Goal: Information Seeking & Learning: Check status

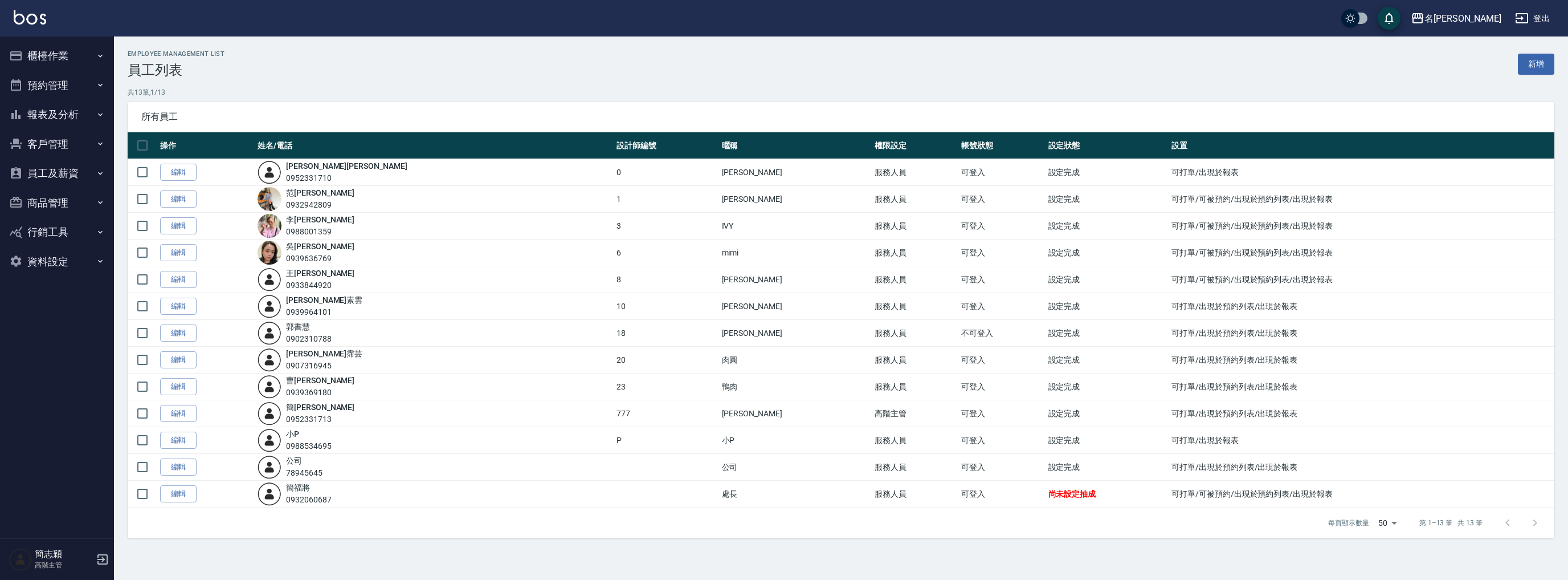
click at [80, 107] on button "報表及分析" at bounding box center [57, 114] width 105 height 30
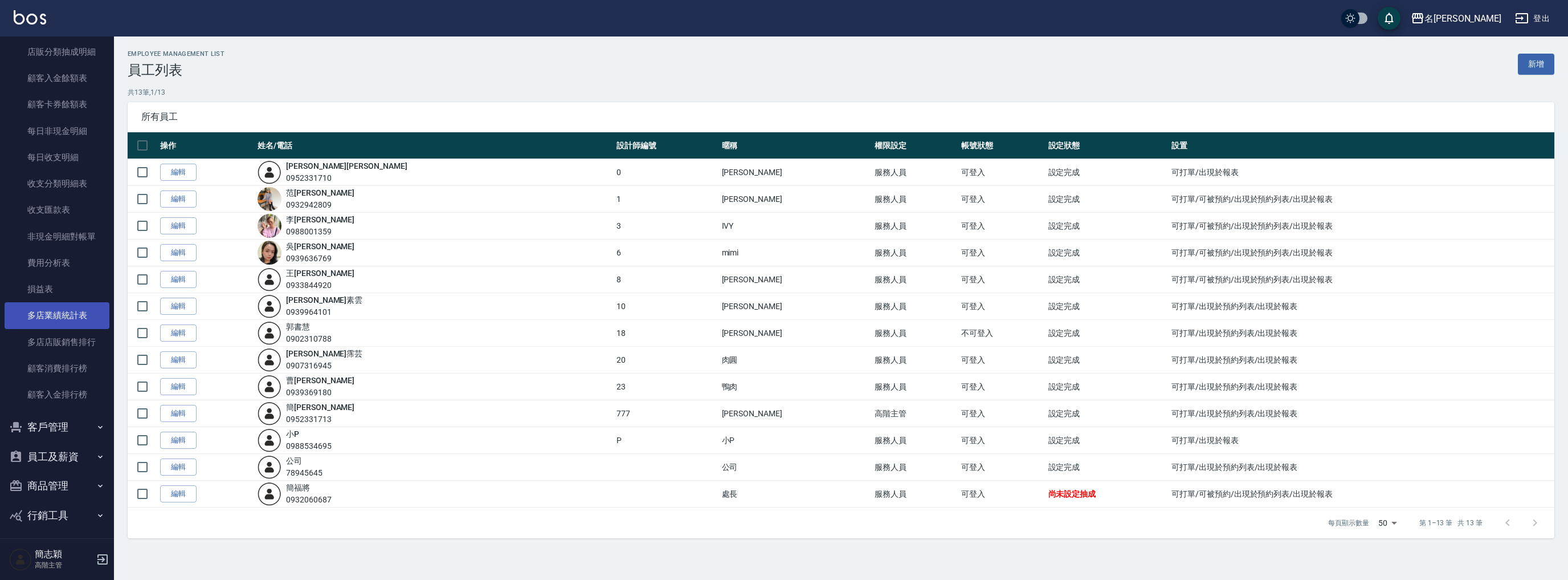
scroll to position [894, 0]
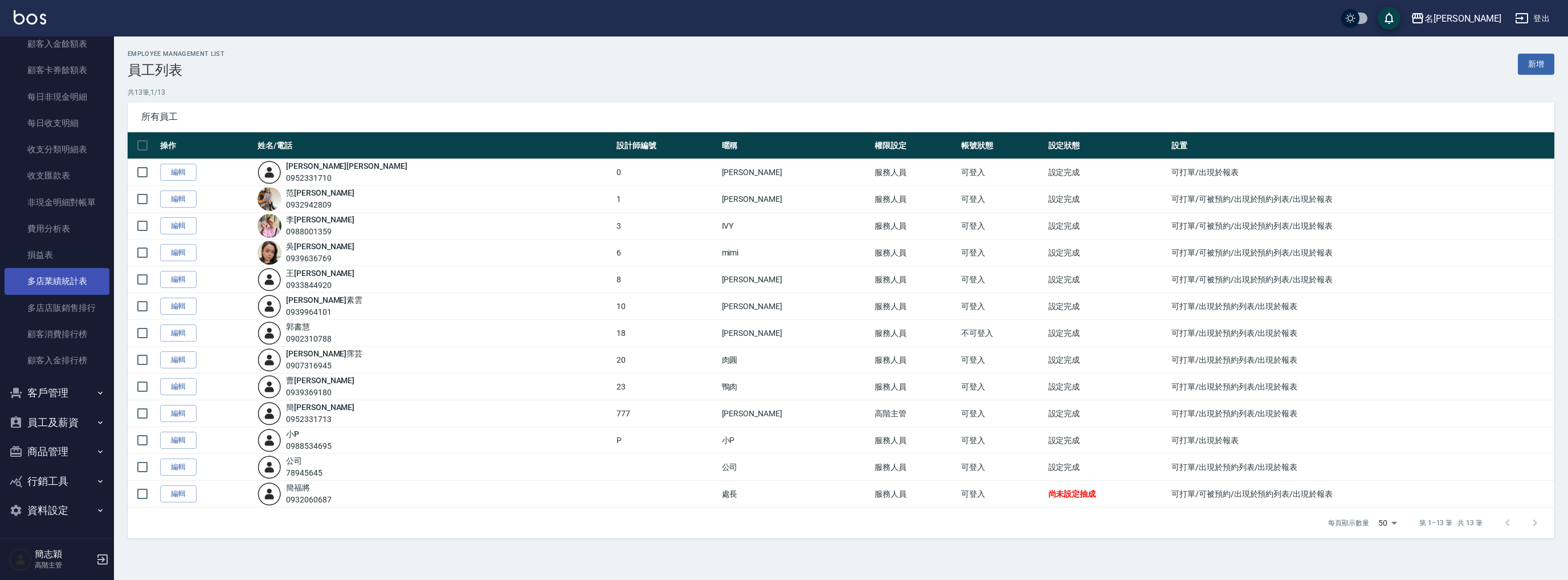
click at [64, 281] on link "多店業績統計表" at bounding box center [57, 281] width 105 height 26
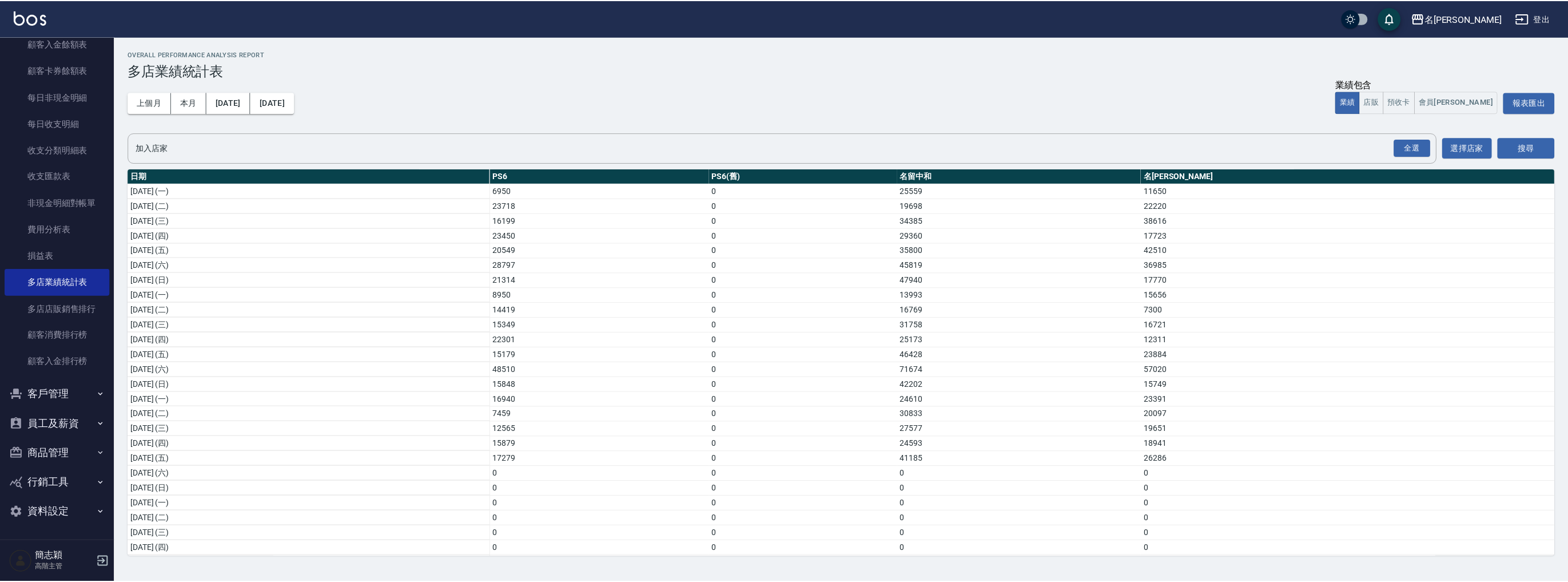
scroll to position [363, 0]
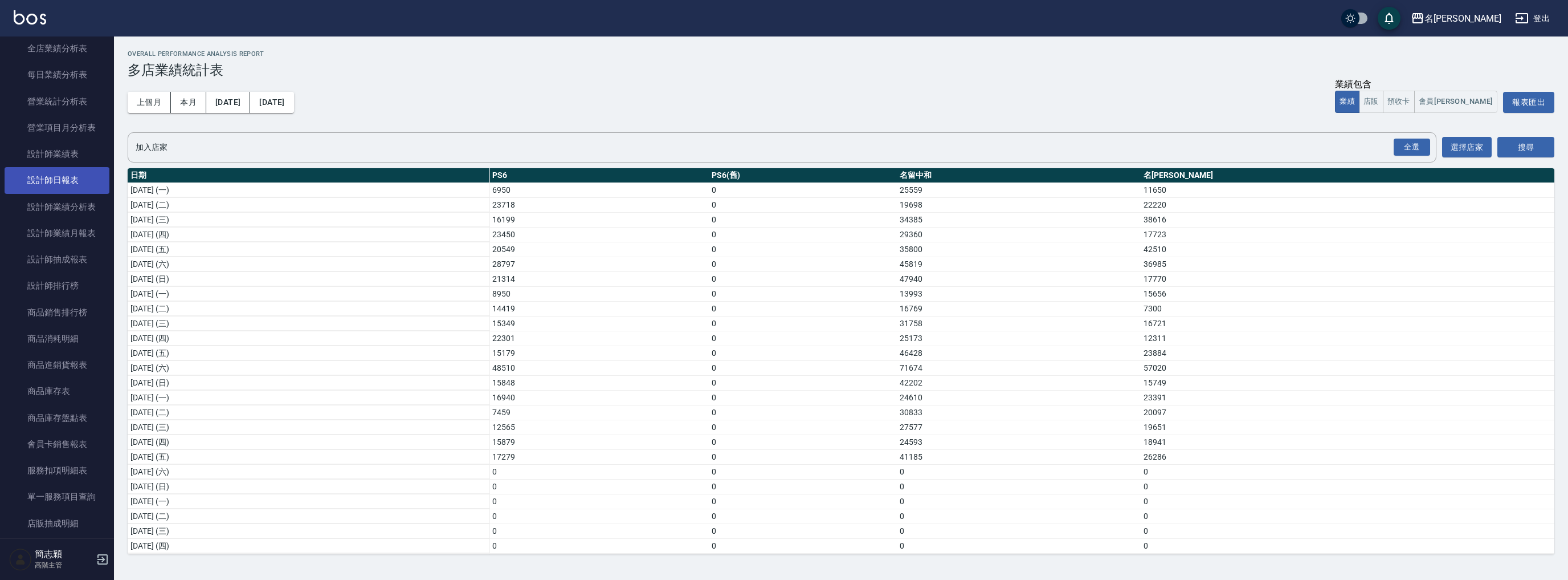
click at [77, 185] on link "設計師日報表" at bounding box center [57, 180] width 105 height 26
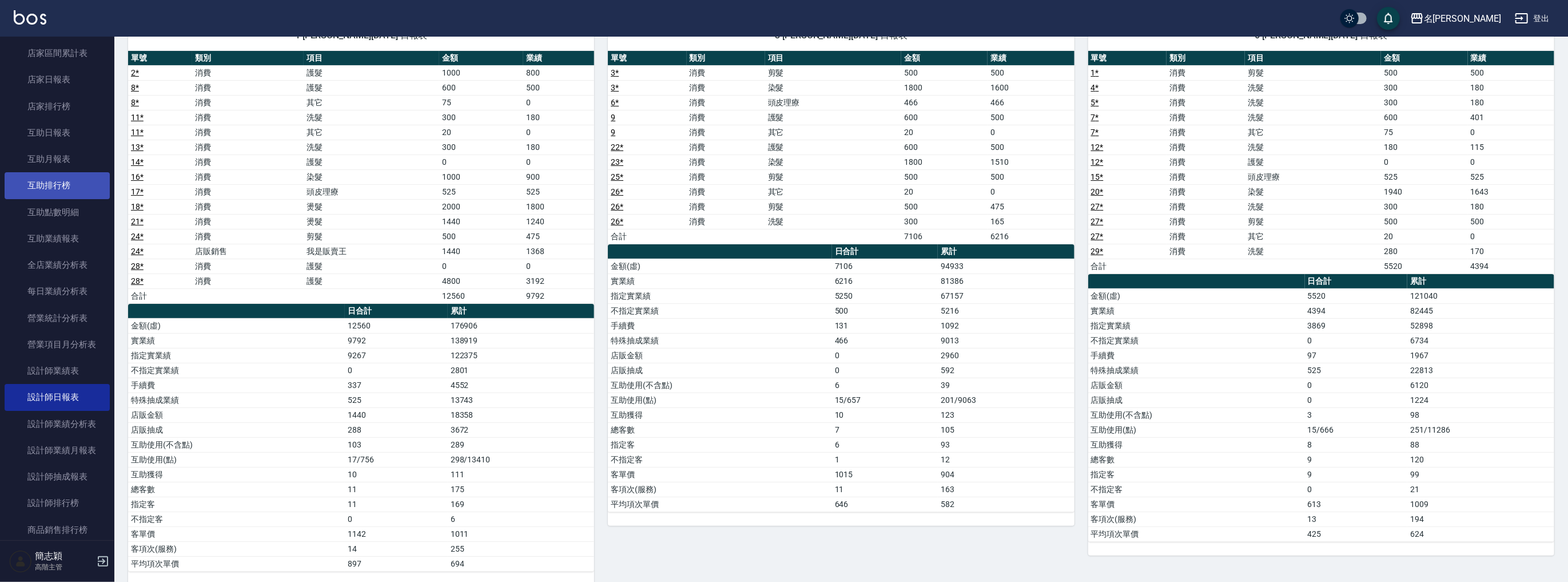
scroll to position [43, 0]
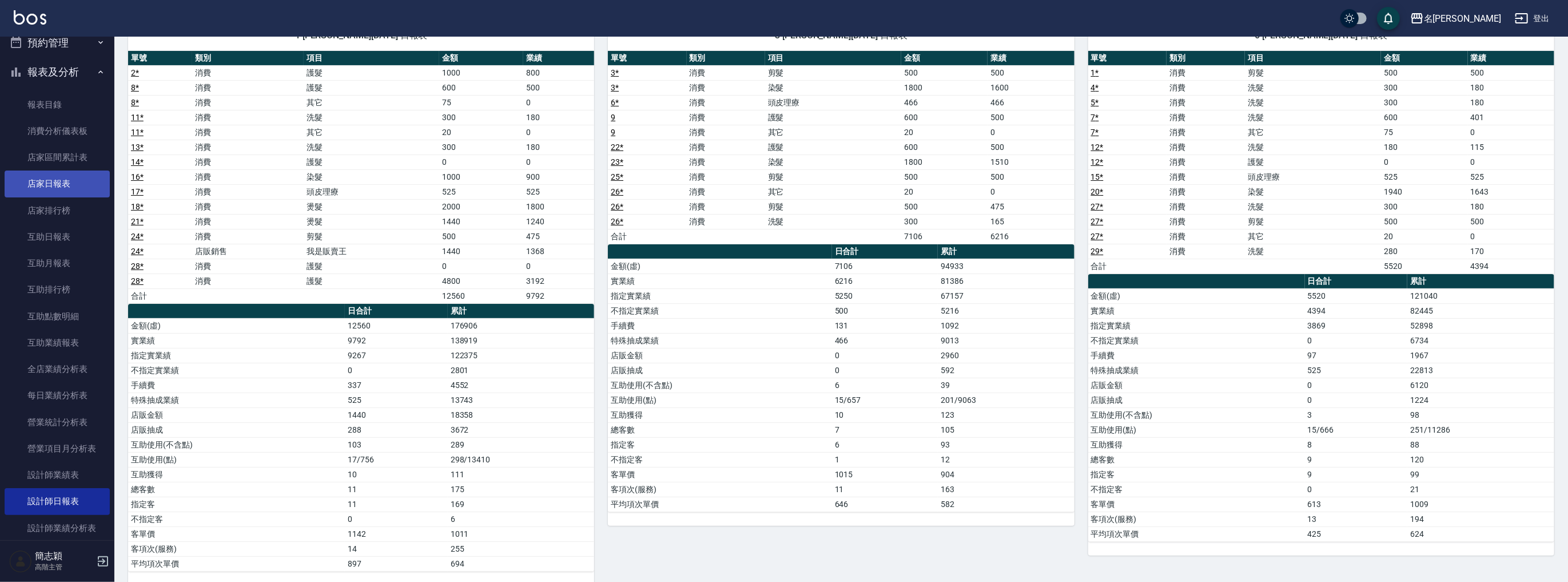
click at [75, 187] on link "店家日報表" at bounding box center [57, 183] width 105 height 26
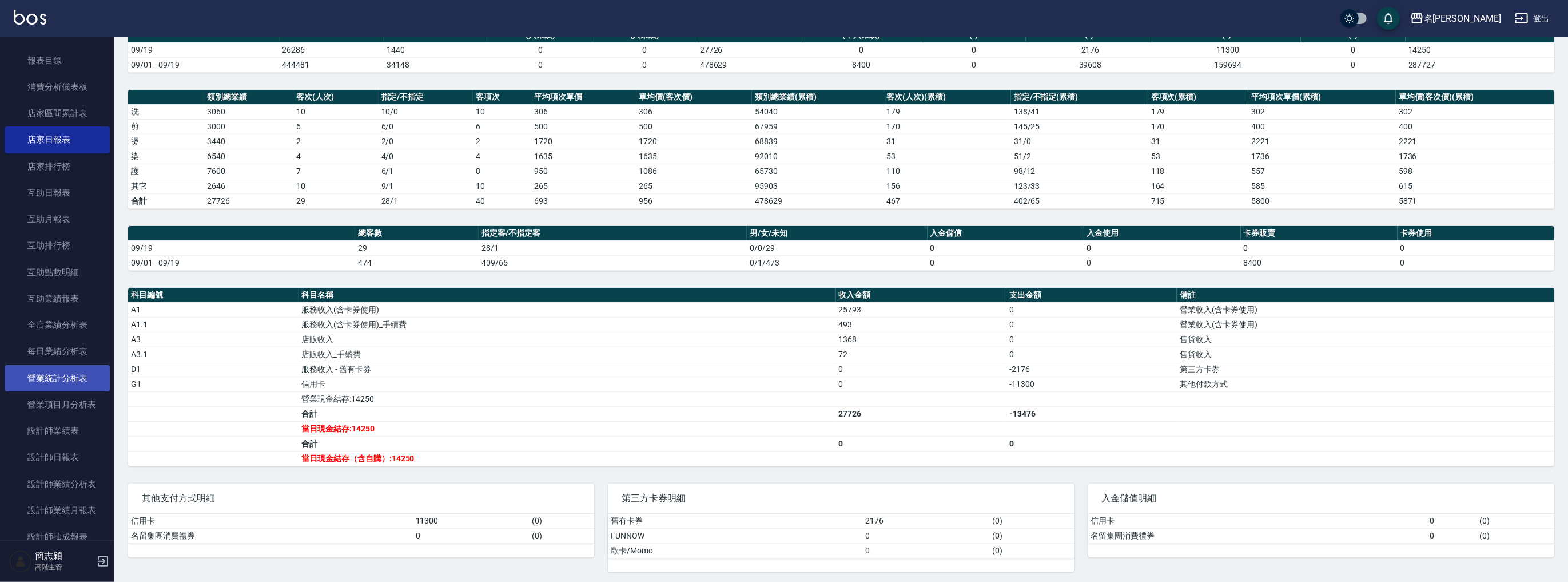
scroll to position [106, 0]
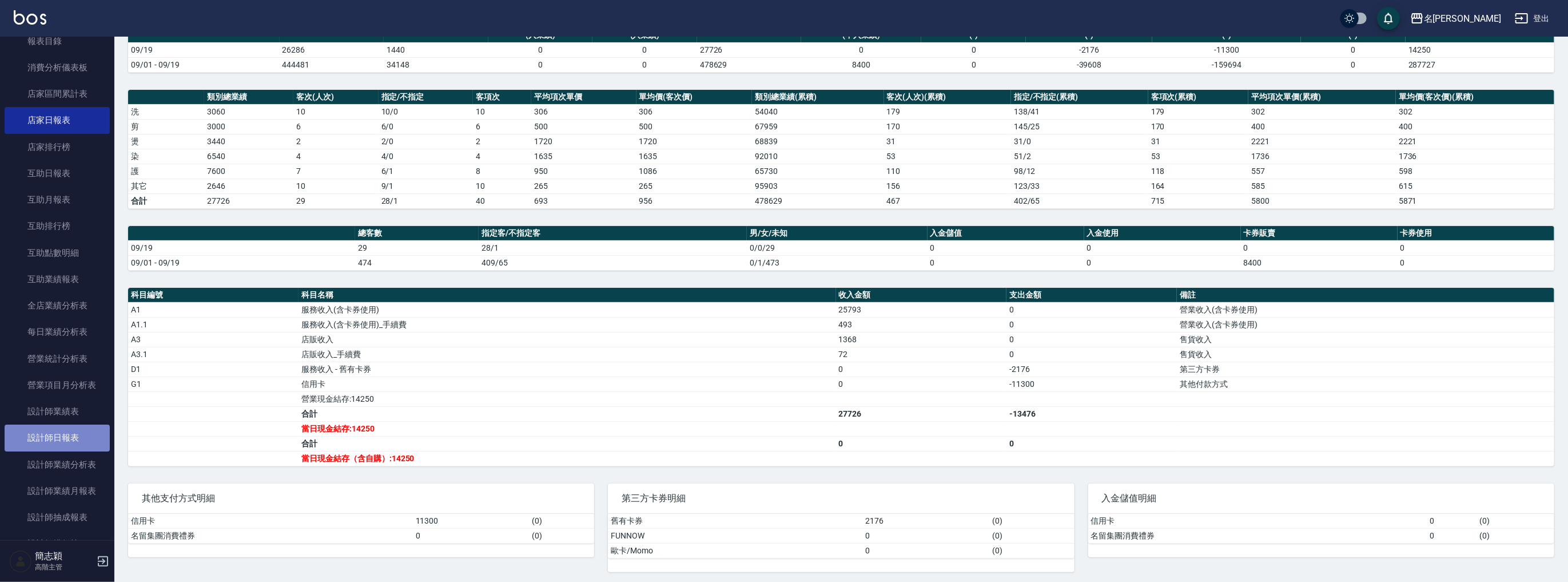
click at [70, 430] on link "設計師日報表" at bounding box center [57, 438] width 105 height 26
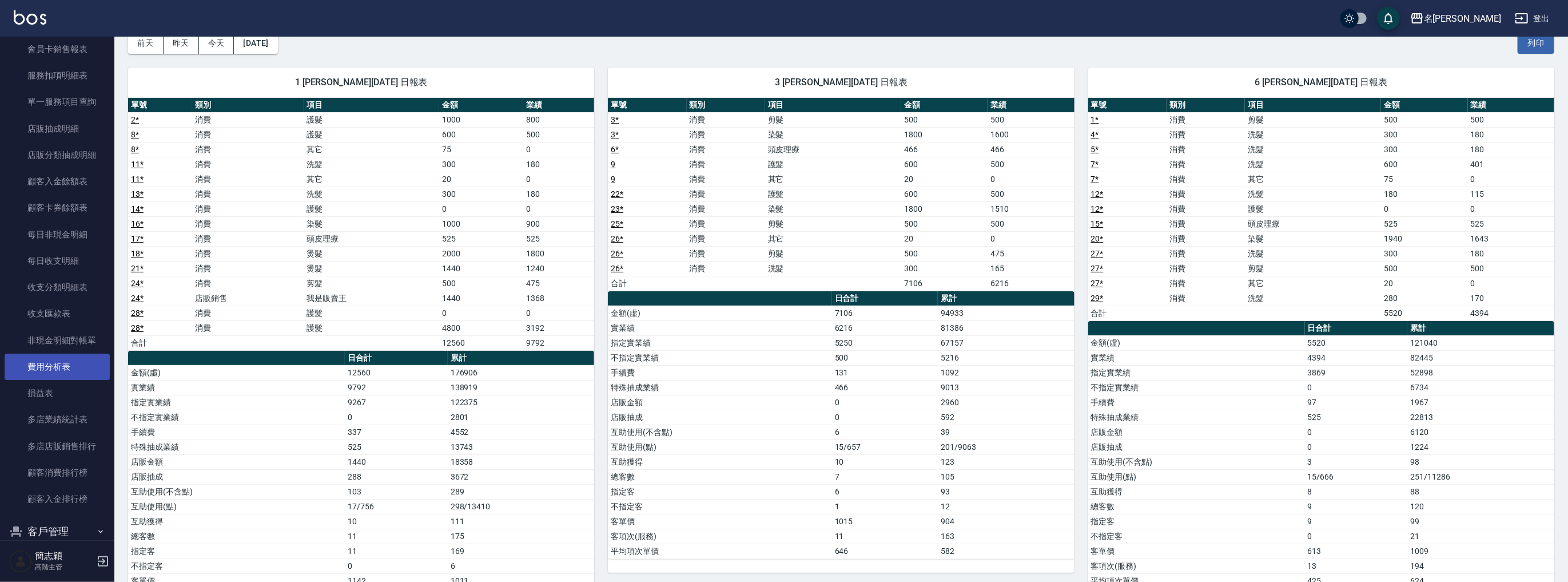
scroll to position [854, 0]
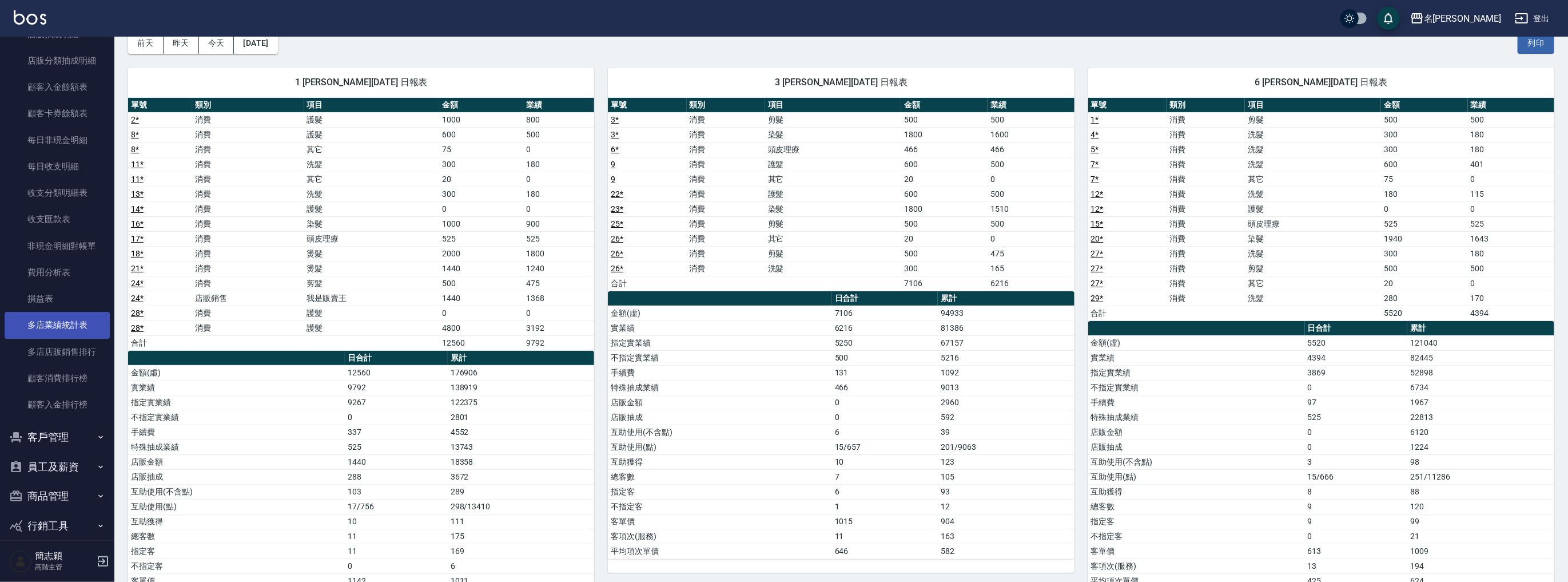
click at [79, 329] on link "多店業績統計表" at bounding box center [57, 325] width 105 height 26
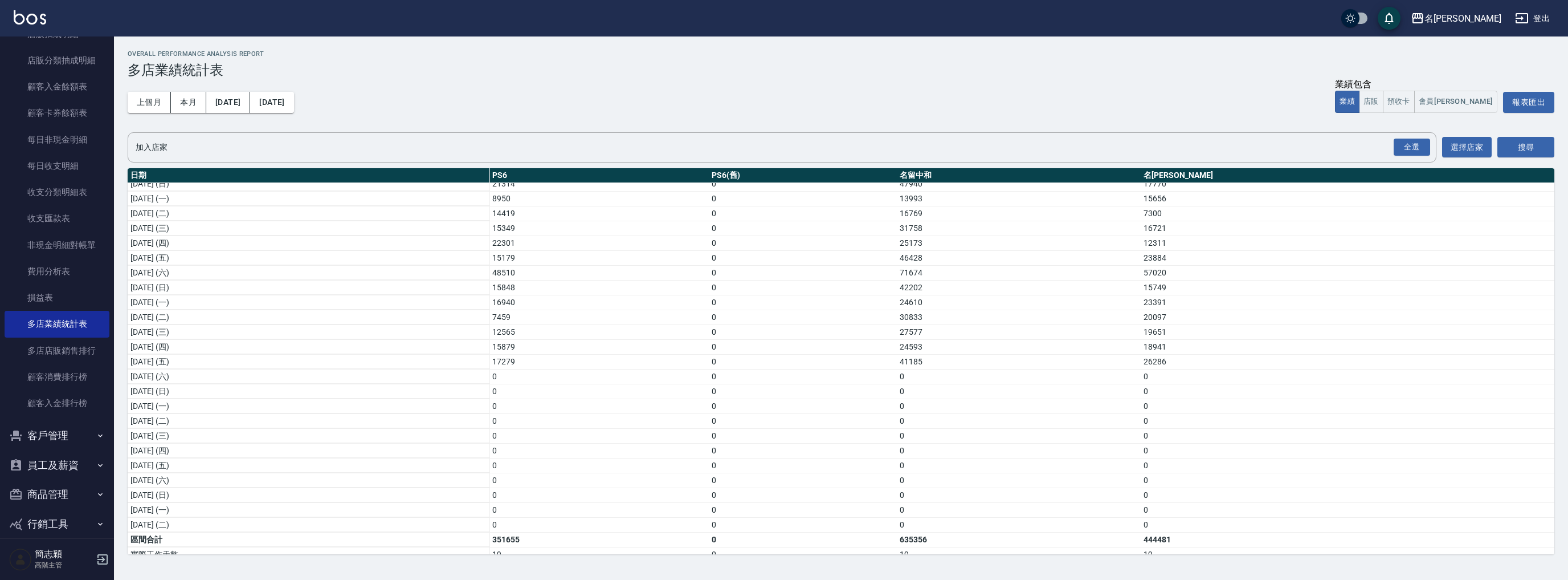
scroll to position [136, 0]
click at [1500, 16] on div "名[PERSON_NAME]" at bounding box center [1463, 19] width 77 height 14
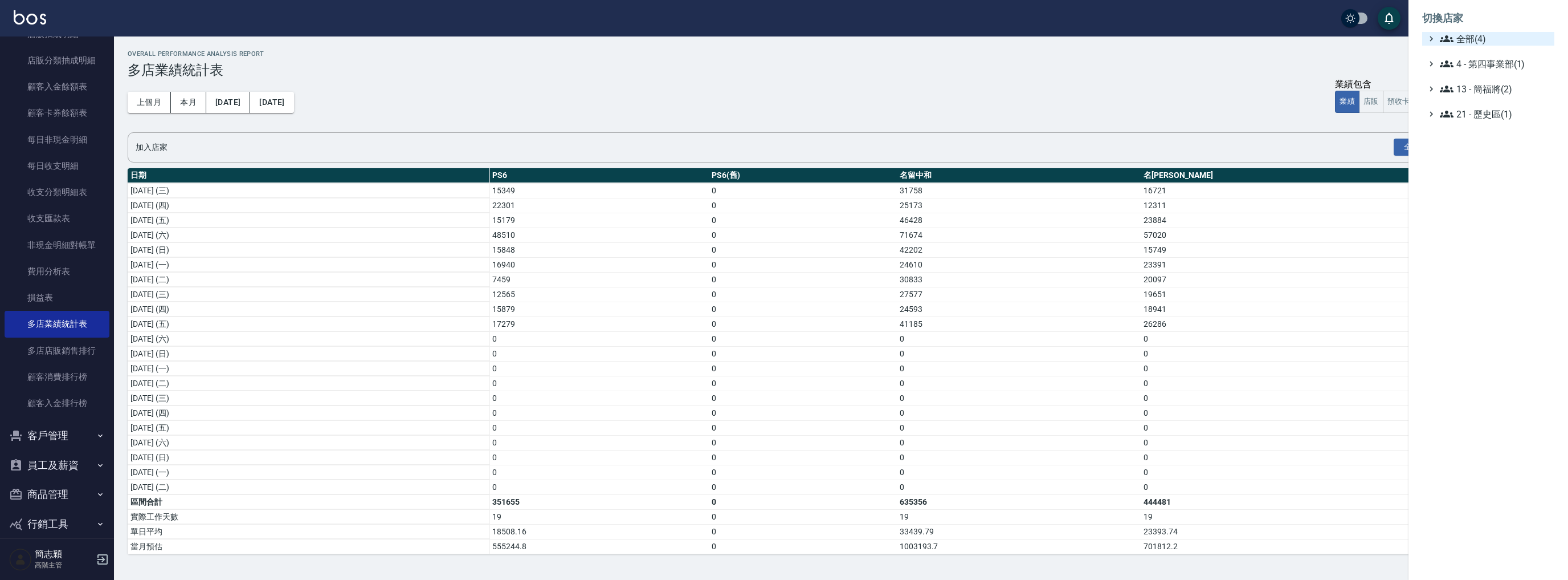
click at [1465, 41] on span "全部(4)" at bounding box center [1495, 38] width 110 height 14
click at [1476, 90] on span "名留中和" at bounding box center [1494, 91] width 112 height 14
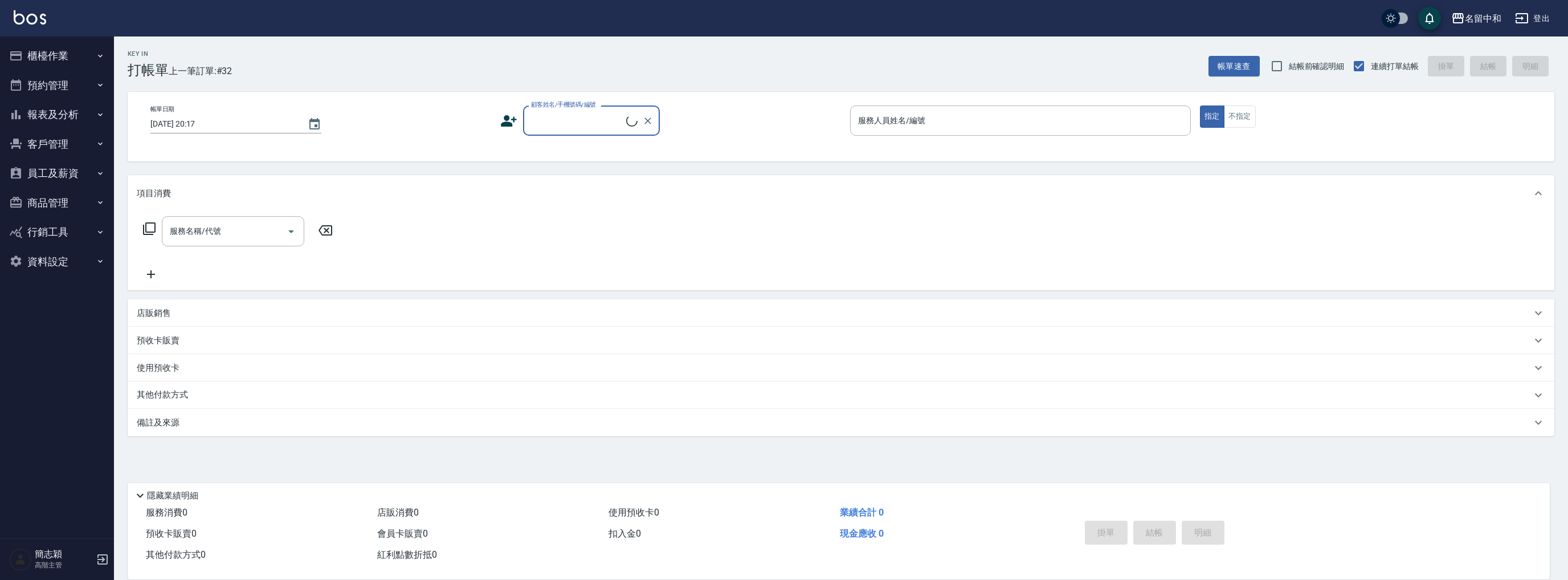
click at [77, 116] on button "報表及分析" at bounding box center [57, 114] width 105 height 30
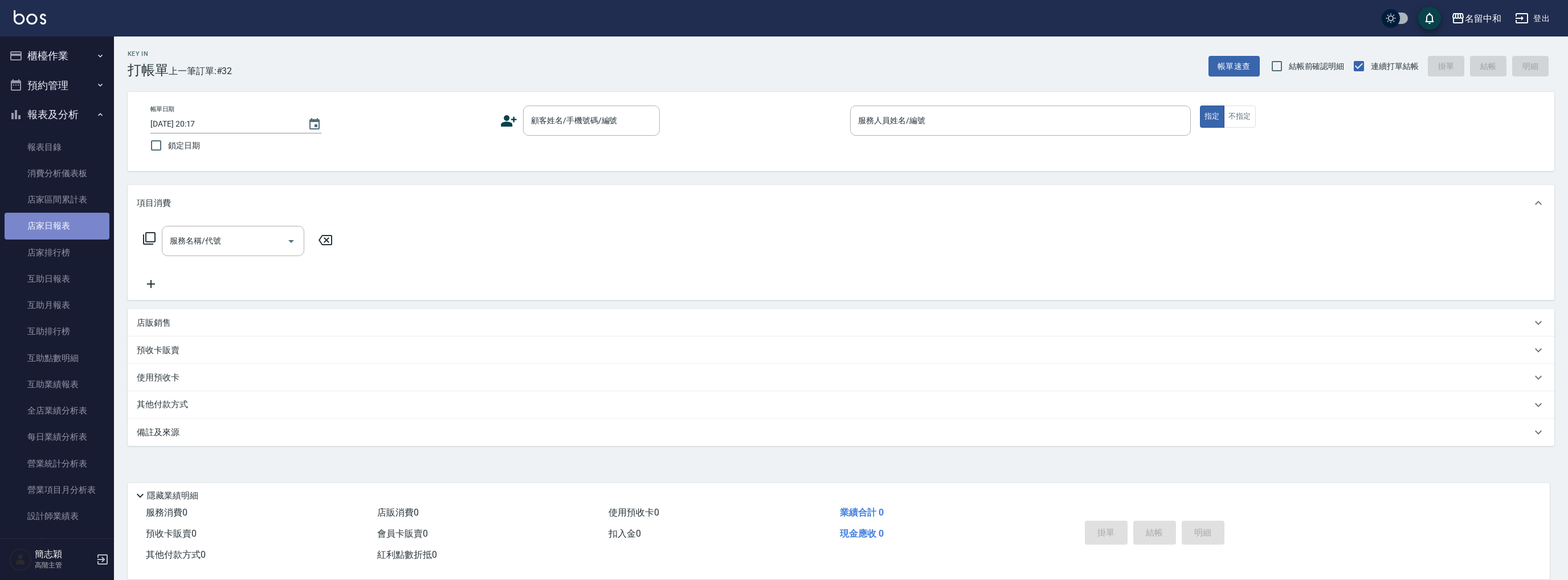
click at [75, 229] on link "店家日報表" at bounding box center [57, 226] width 105 height 26
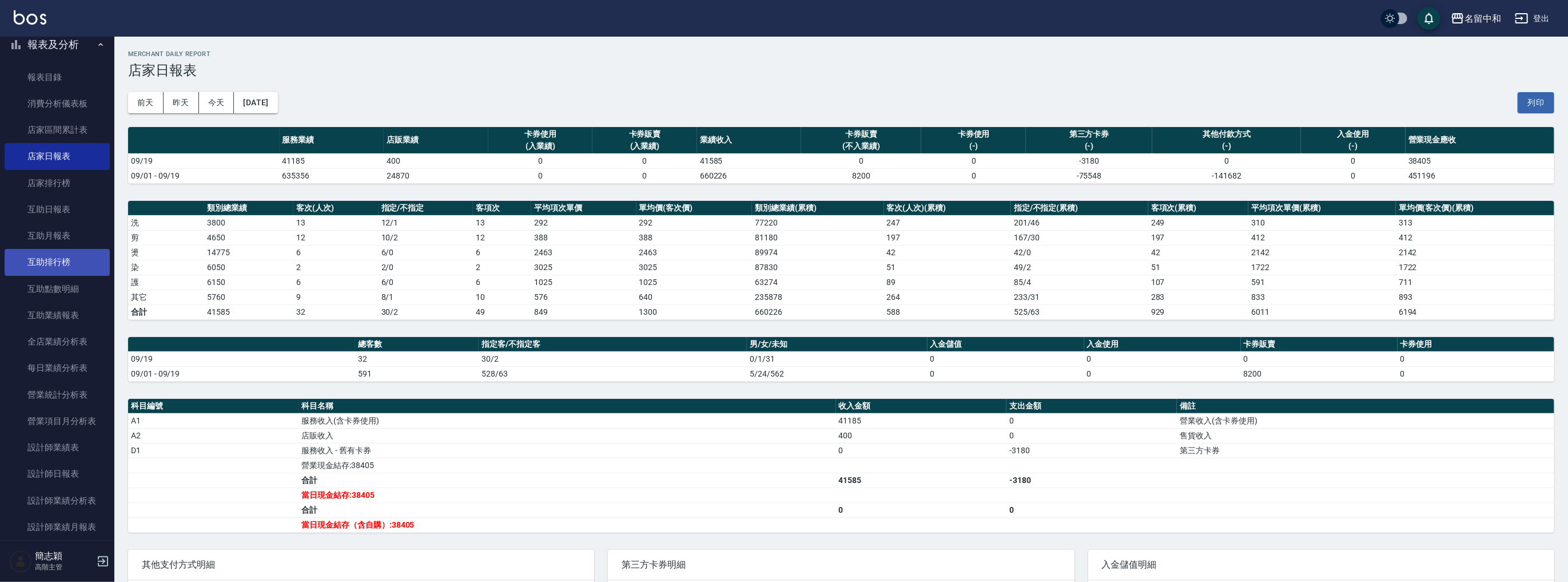
scroll to position [320, 0]
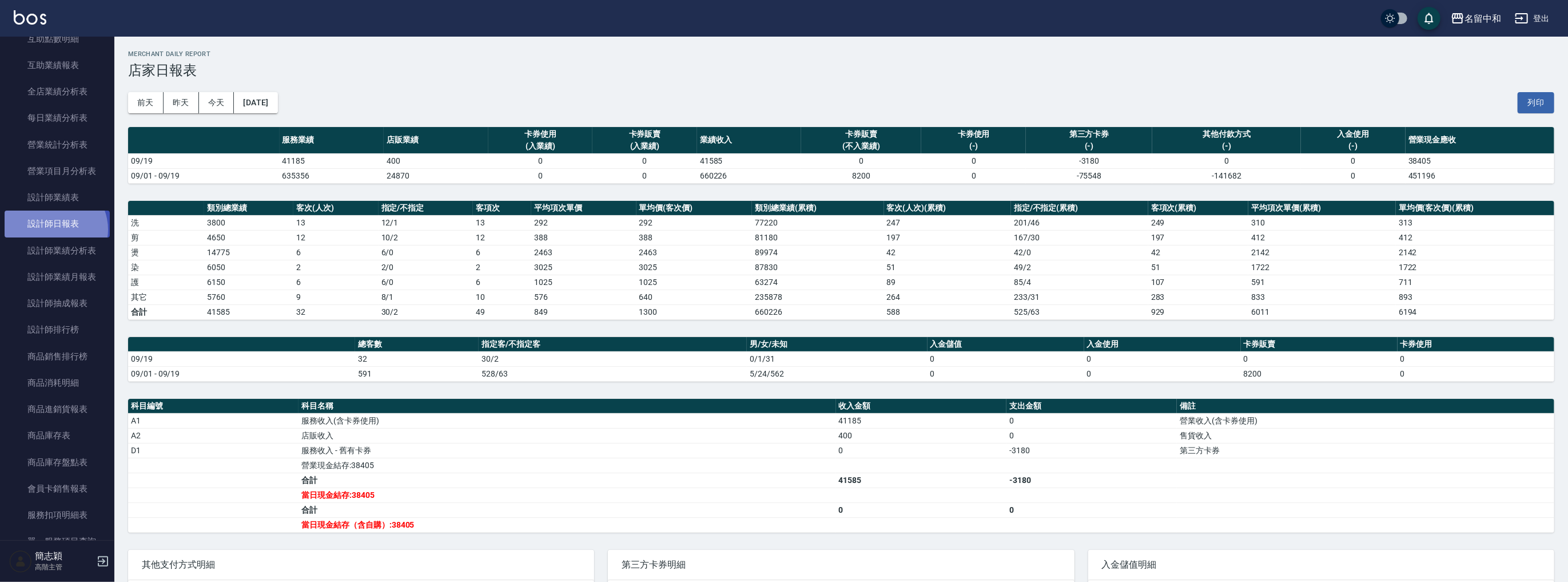
click at [53, 230] on link "設計師日報表" at bounding box center [57, 224] width 105 height 26
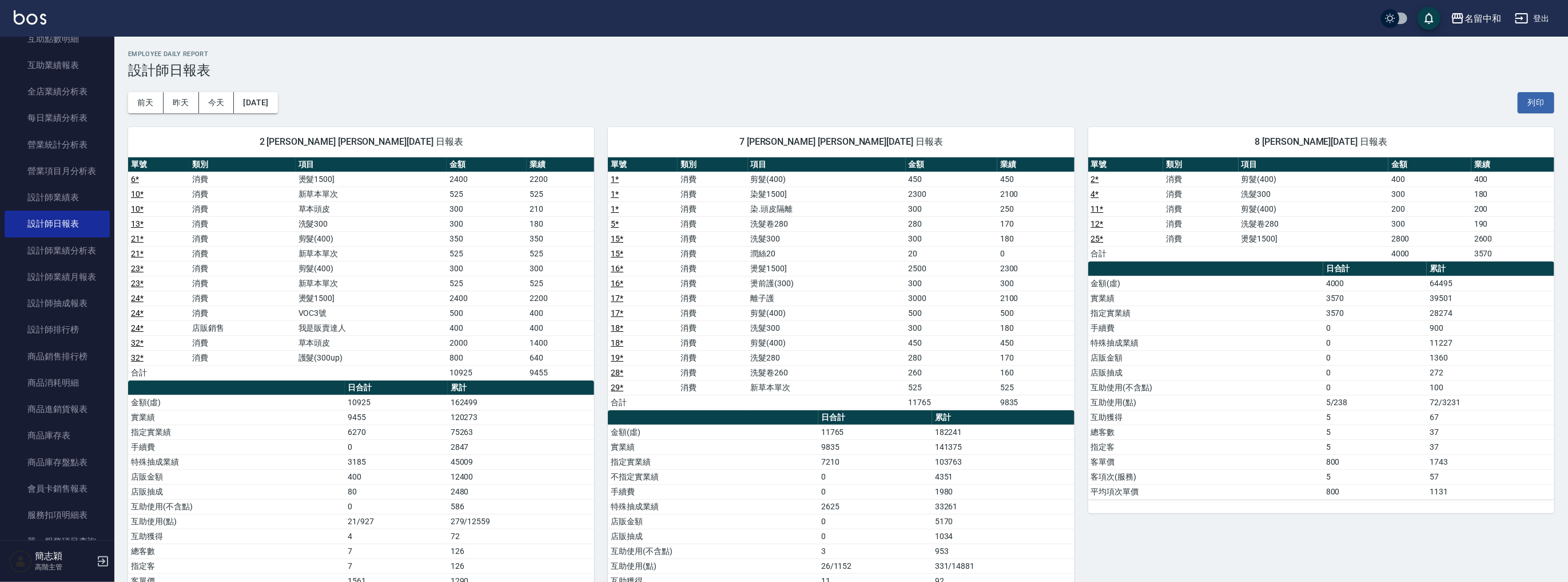
drag, startPoint x: 1027, startPoint y: 420, endPoint x: 928, endPoint y: 103, distance: 332.1
click at [928, 103] on div "[DATE] [DATE] [DATE] [DATE] 列印" at bounding box center [840, 102] width 1426 height 49
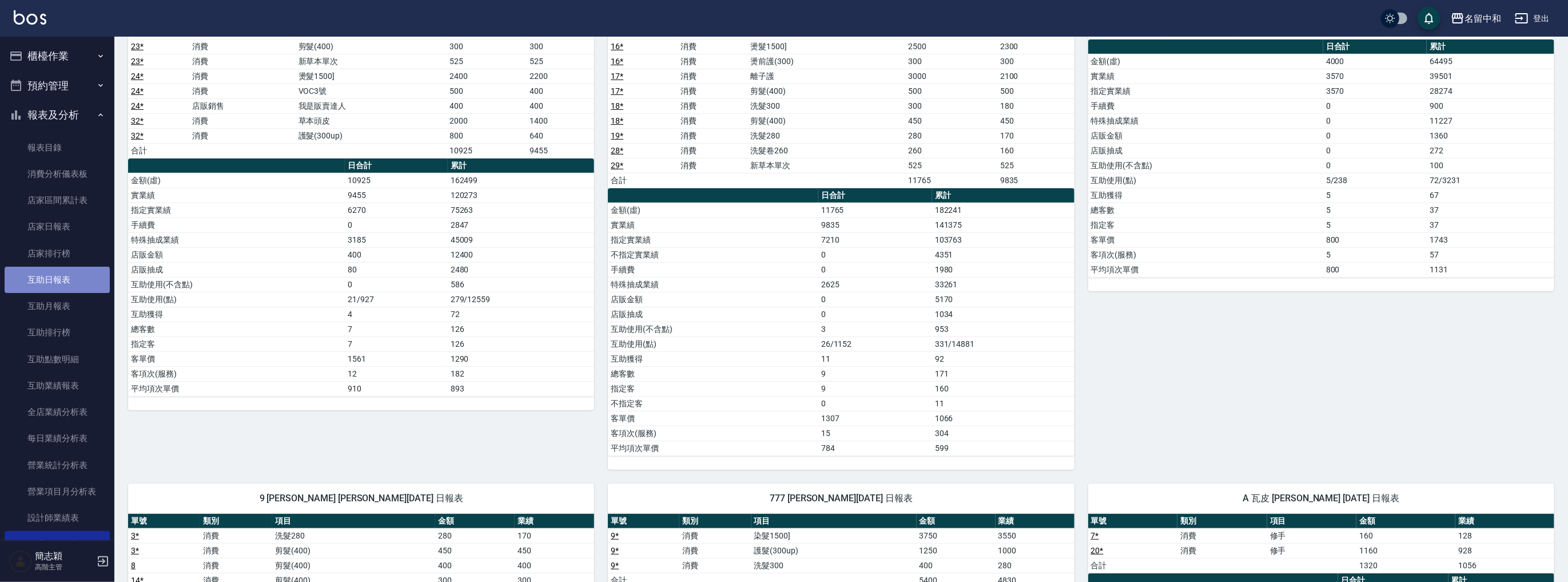
click at [62, 278] on link "互助日報表" at bounding box center [57, 280] width 105 height 26
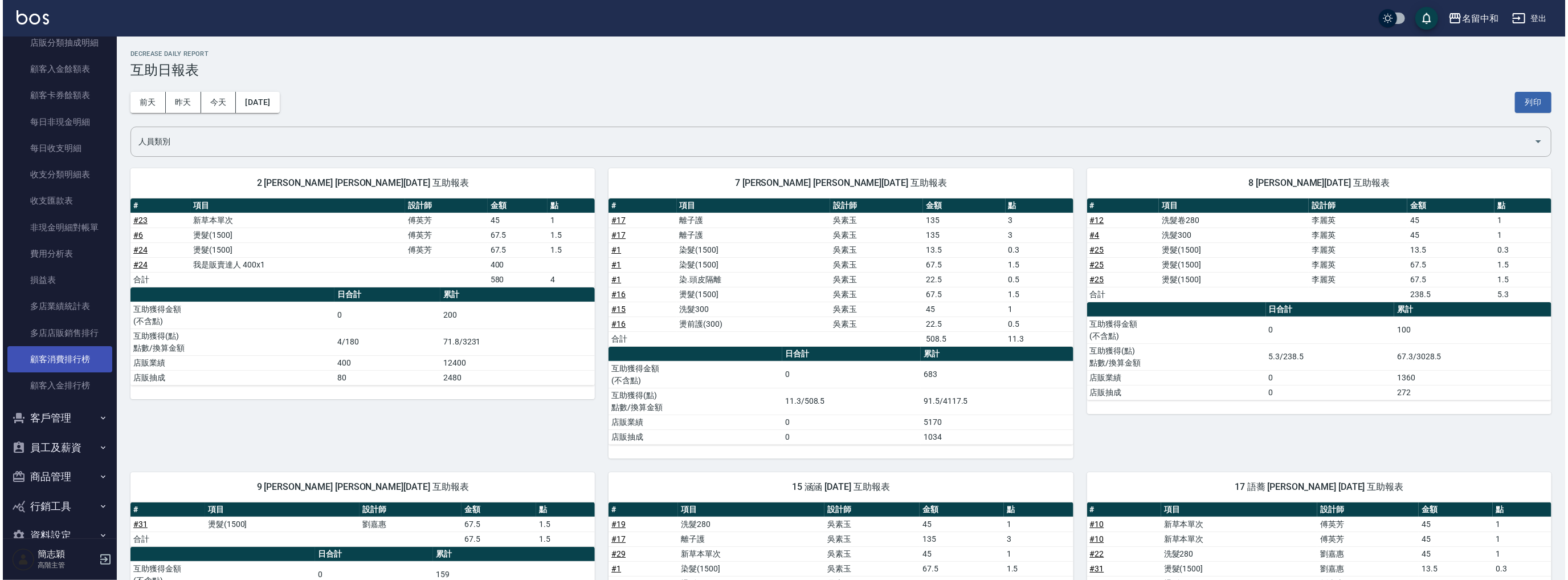
scroll to position [894, 0]
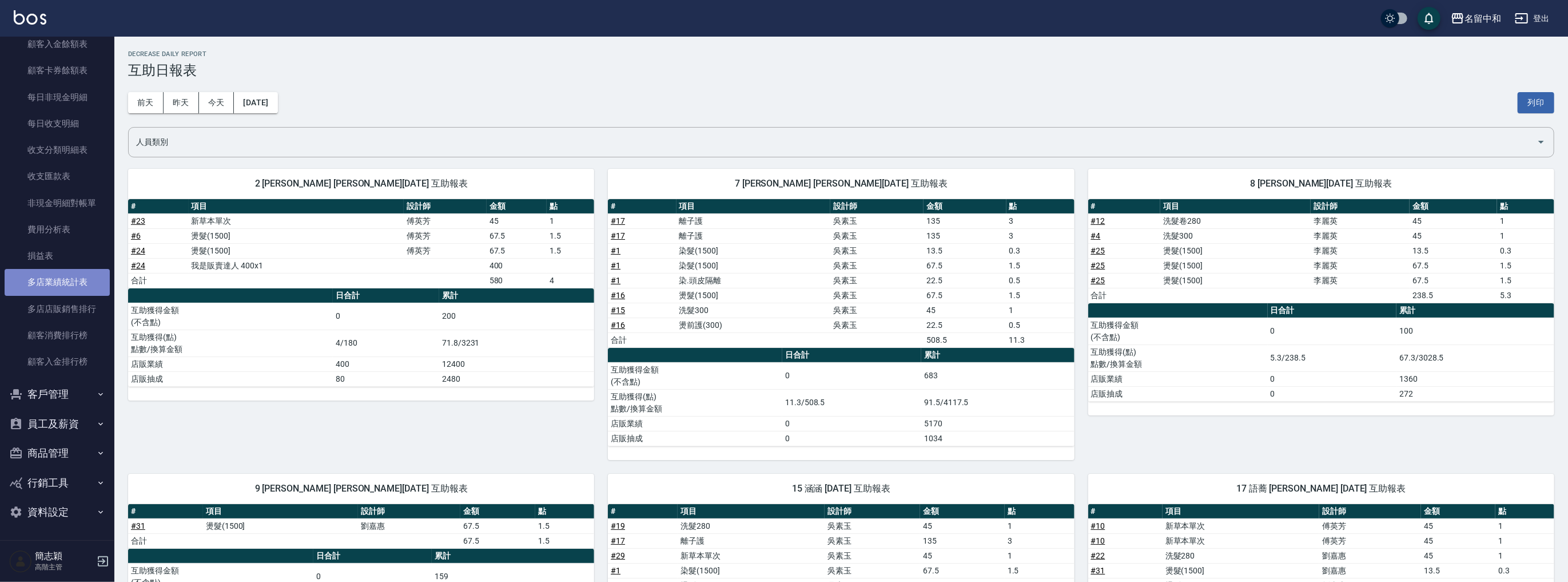
click at [65, 274] on link "多店業績統計表" at bounding box center [57, 282] width 105 height 26
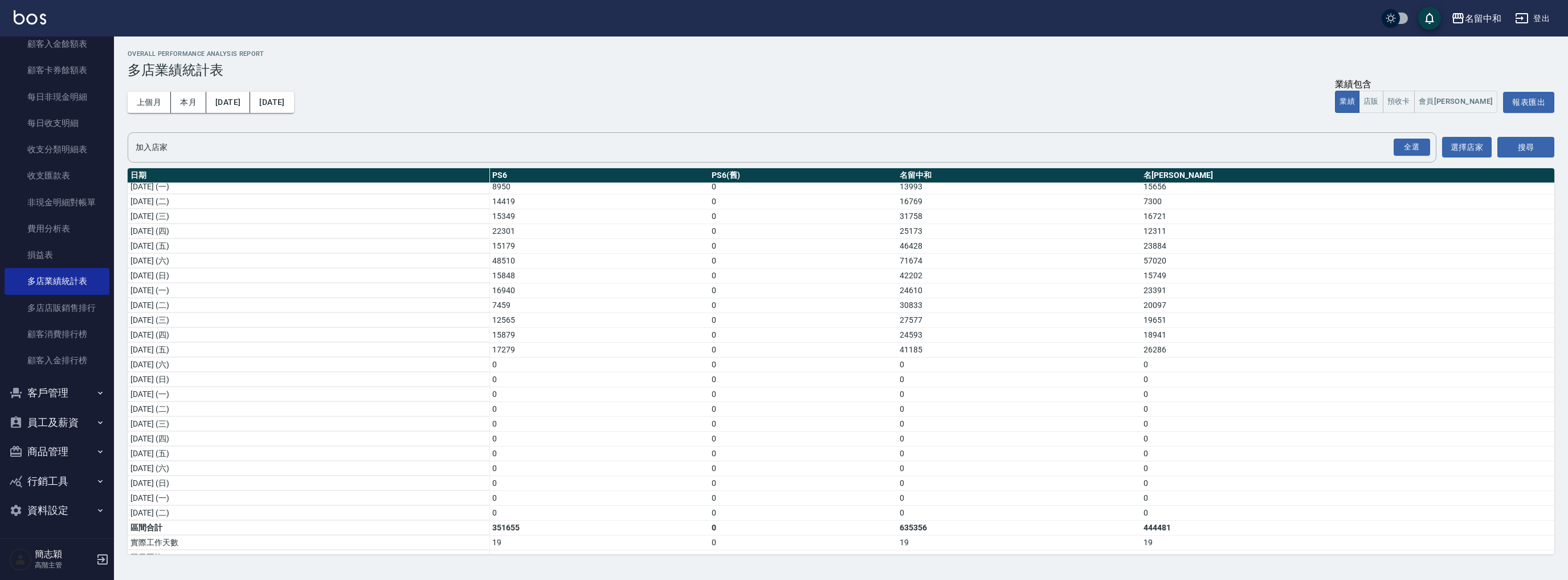
scroll to position [136, 0]
